Goal: Navigation & Orientation: Understand site structure

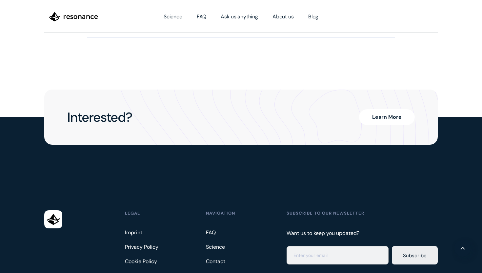
scroll to position [1715, 0]
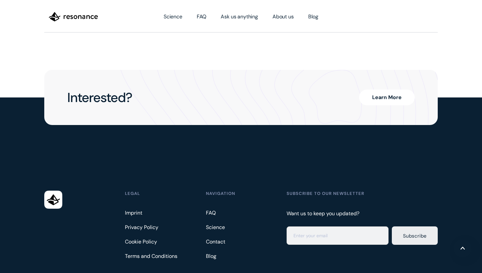
click at [68, 18] on img "home" at bounding box center [73, 16] width 49 height 11
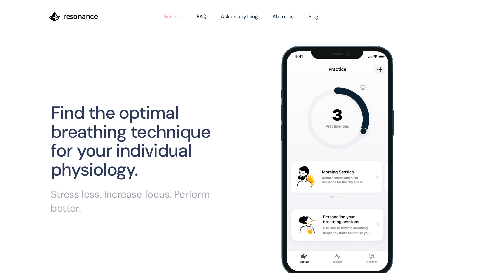
click at [178, 17] on link "Science" at bounding box center [172, 17] width 33 height 18
click at [281, 13] on link "About us" at bounding box center [283, 17] width 36 height 18
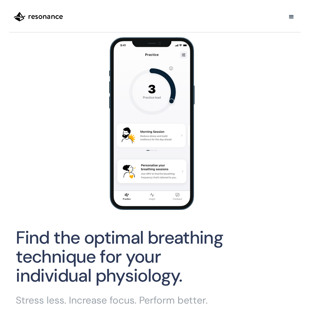
scroll to position [13, 0]
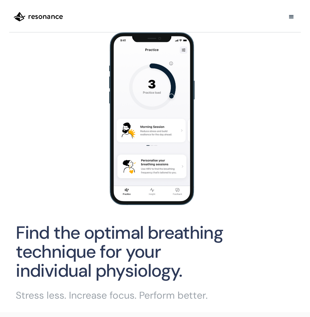
click at [252, 201] on div at bounding box center [154, 119] width 291 height 186
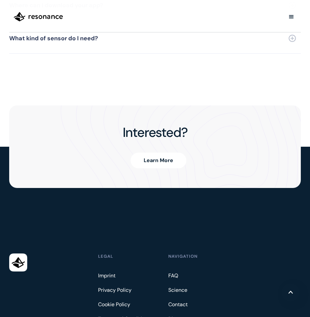
scroll to position [1562, 0]
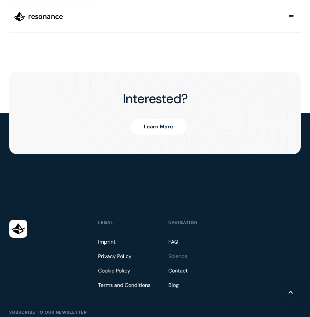
click at [179, 252] on link "Science" at bounding box center [178, 257] width 21 height 10
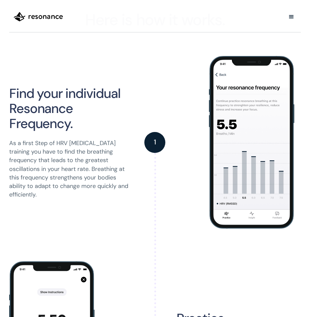
scroll to position [373, 0]
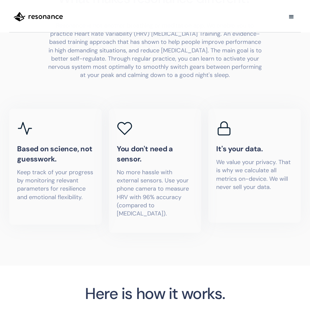
click at [290, 17] on div "menu" at bounding box center [291, 16] width 7 height 7
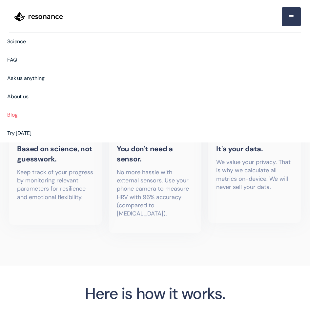
click at [72, 114] on link "Blog" at bounding box center [155, 115] width 310 height 18
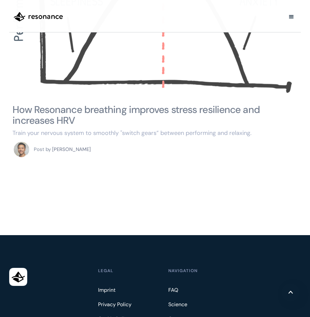
scroll to position [217, 0]
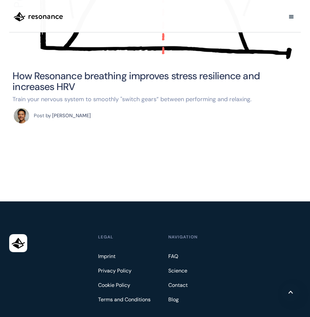
click at [28, 17] on img "home" at bounding box center [38, 16] width 49 height 11
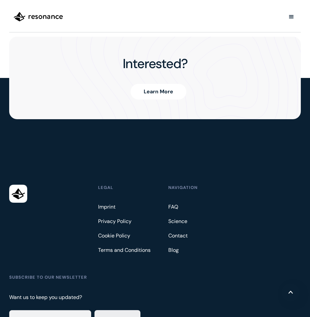
scroll to position [1745, 0]
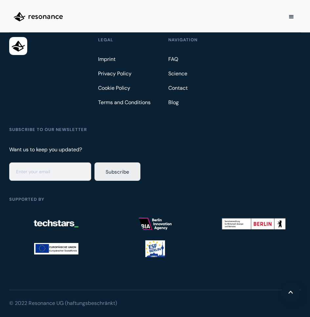
click at [293, 9] on div "menu" at bounding box center [291, 16] width 19 height 19
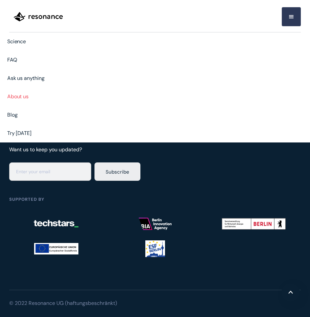
click at [69, 95] on link "About us" at bounding box center [155, 97] width 310 height 18
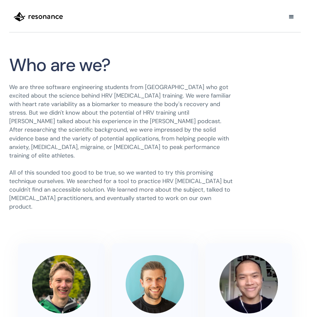
scroll to position [80, 0]
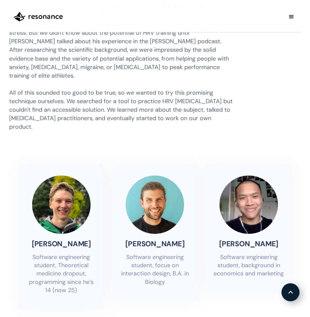
click at [44, 239] on p "[PERSON_NAME]" at bounding box center [61, 244] width 59 height 10
drag, startPoint x: 44, startPoint y: 229, endPoint x: 63, endPoint y: 232, distance: 19.6
click at [63, 239] on p "[PERSON_NAME]" at bounding box center [61, 244] width 59 height 10
click at [140, 239] on p "[PERSON_NAME]" at bounding box center [154, 244] width 59 height 10
drag, startPoint x: 140, startPoint y: 226, endPoint x: 169, endPoint y: 230, distance: 28.5
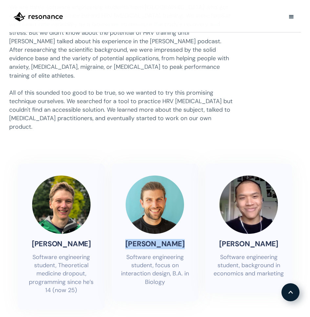
click at [169, 239] on p "[PERSON_NAME]" at bounding box center [154, 244] width 59 height 10
click at [224, 239] on p "[PERSON_NAME]" at bounding box center [248, 244] width 59 height 10
drag, startPoint x: 224, startPoint y: 228, endPoint x: 275, endPoint y: 230, distance: 50.5
click at [275, 239] on p "[PERSON_NAME]" at bounding box center [248, 244] width 59 height 10
click at [199, 264] on div "[PERSON_NAME] Software engineering student, Theoretical medicine dropout, progr…" at bounding box center [155, 237] width 274 height 146
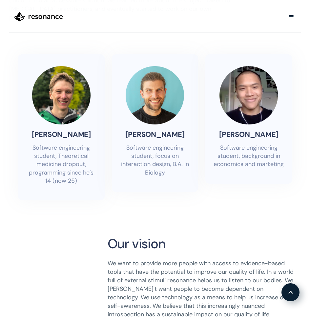
scroll to position [257, 0]
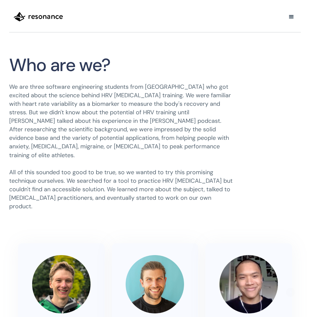
scroll to position [138, 0]
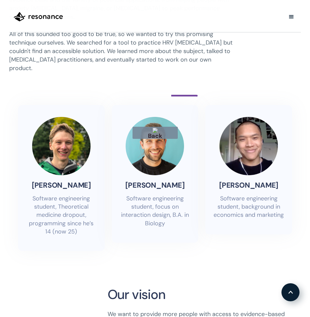
drag, startPoint x: 199, startPoint y: 96, endPoint x: 153, endPoint y: 96, distance: 46.2
